Goal: Task Accomplishment & Management: Manage account settings

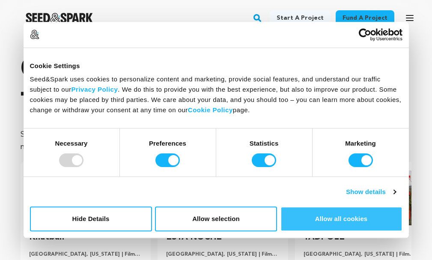
click at [359, 226] on button "Allow all cookies" at bounding box center [341, 218] width 122 height 25
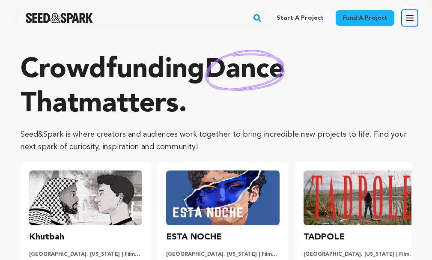
click at [403, 17] on button "Open main menu" at bounding box center [409, 17] width 17 height 17
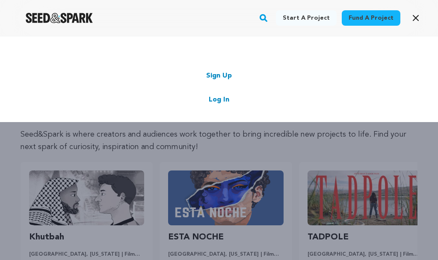
click at [217, 74] on link "Sign Up" at bounding box center [219, 76] width 26 height 10
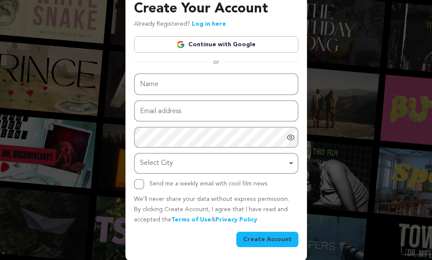
scroll to position [48, 0]
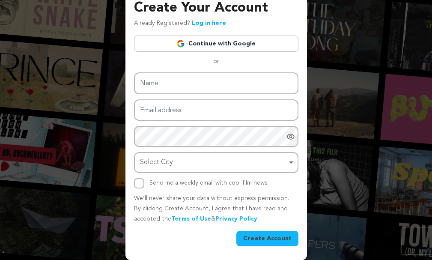
click at [197, 44] on link "Continue with Google" at bounding box center [216, 44] width 164 height 16
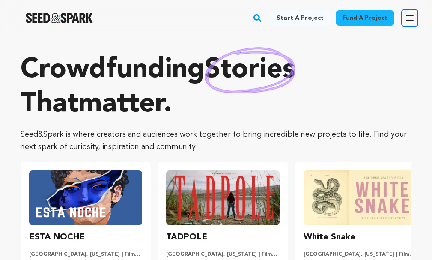
click at [410, 18] on icon "button" at bounding box center [409, 17] width 7 height 5
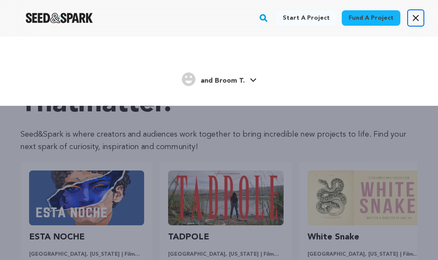
click at [412, 18] on icon "button" at bounding box center [416, 18] width 10 height 10
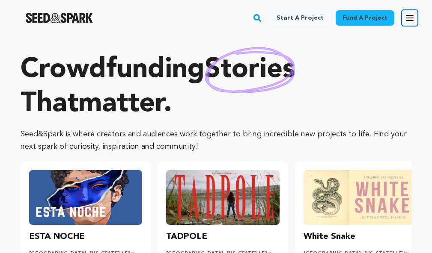
click at [414, 17] on icon "button" at bounding box center [409, 18] width 10 height 10
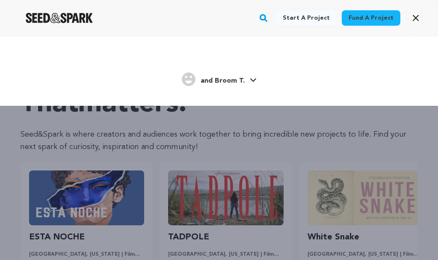
click at [241, 75] on div "and Broom T." at bounding box center [213, 79] width 63 height 14
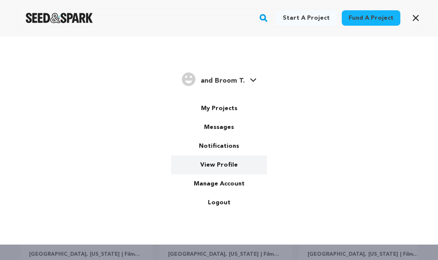
click at [220, 162] on link "View Profile" at bounding box center [219, 164] width 96 height 19
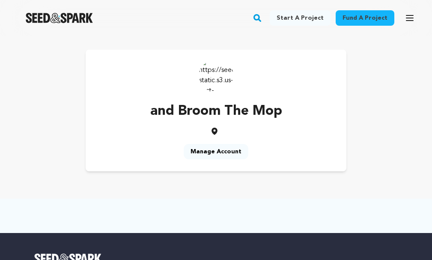
click at [213, 71] on img at bounding box center [216, 75] width 34 height 34
click at [213, 132] on icon at bounding box center [214, 130] width 6 height 7
drag, startPoint x: 220, startPoint y: 81, endPoint x: 236, endPoint y: 64, distance: 23.0
click at [220, 80] on img at bounding box center [216, 75] width 34 height 34
click at [397, 14] on div "Fund a project Start a project Search" at bounding box center [209, 18] width 418 height 22
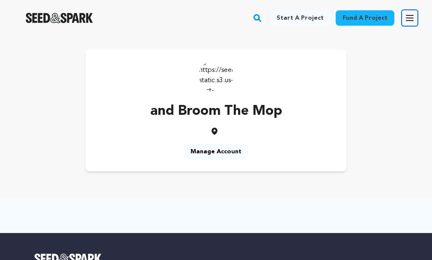
click at [404, 14] on button "Open main menu" at bounding box center [409, 17] width 17 height 17
